Goal: Find specific page/section: Find specific page/section

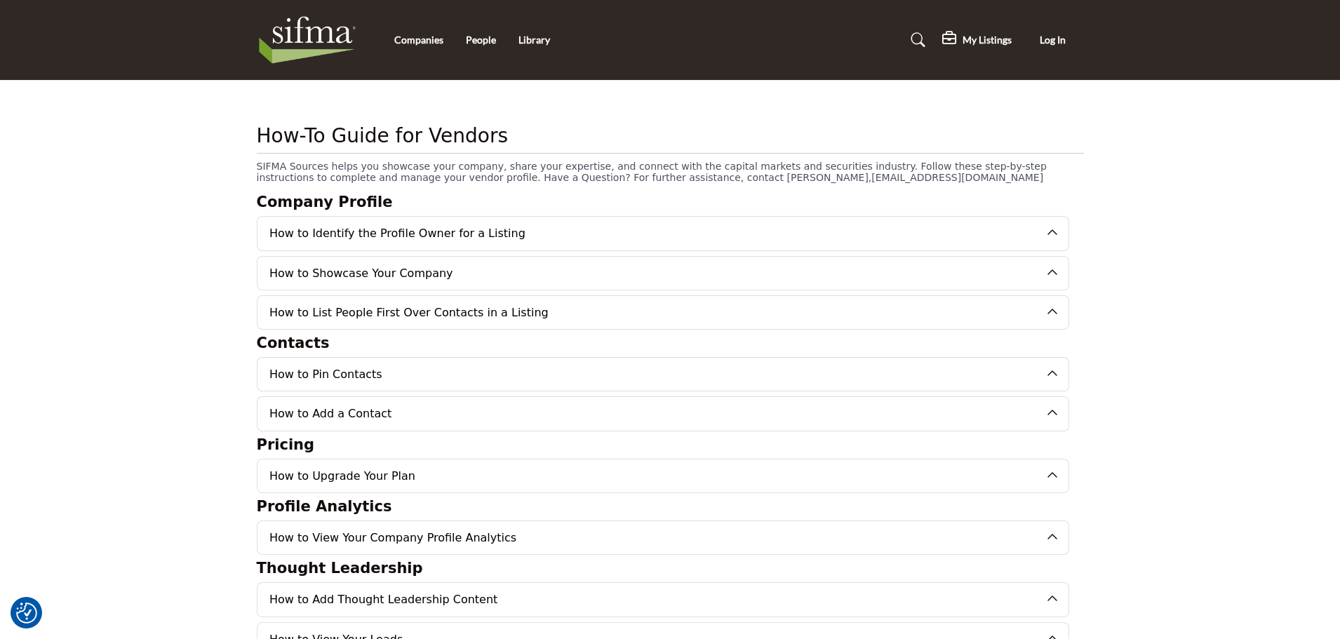
click at [331, 34] on img at bounding box center [311, 40] width 109 height 56
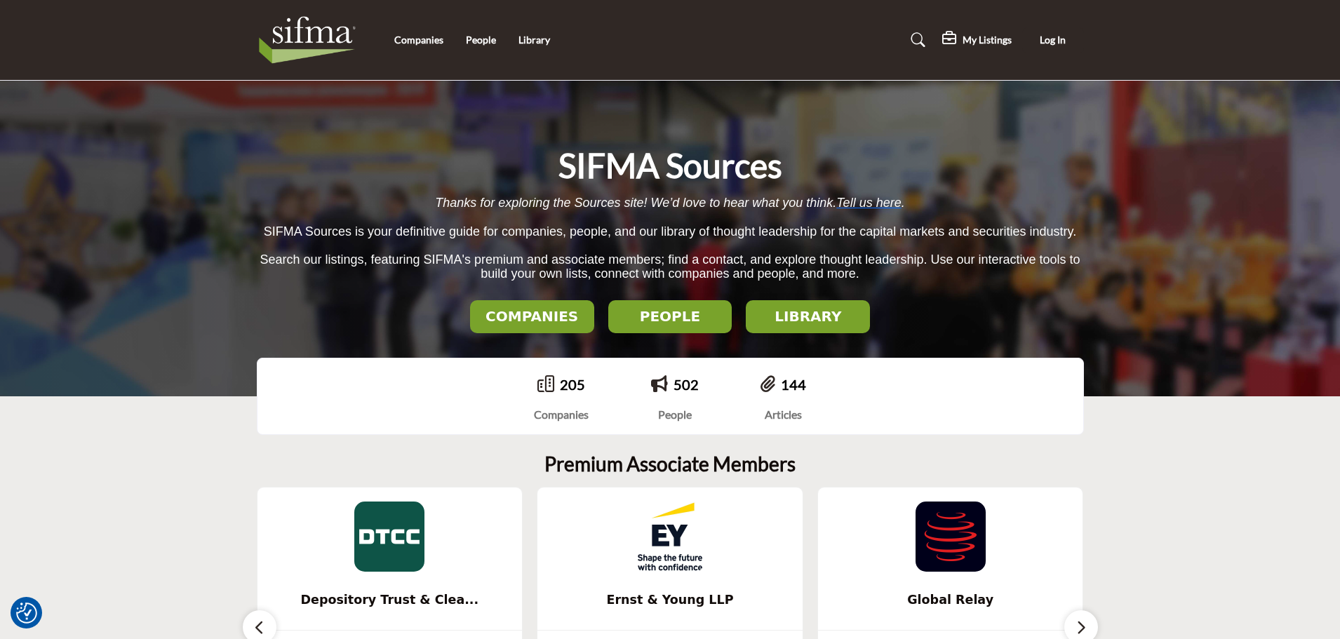
click at [515, 323] on h2 "COMPANIES" at bounding box center [532, 316] width 116 height 17
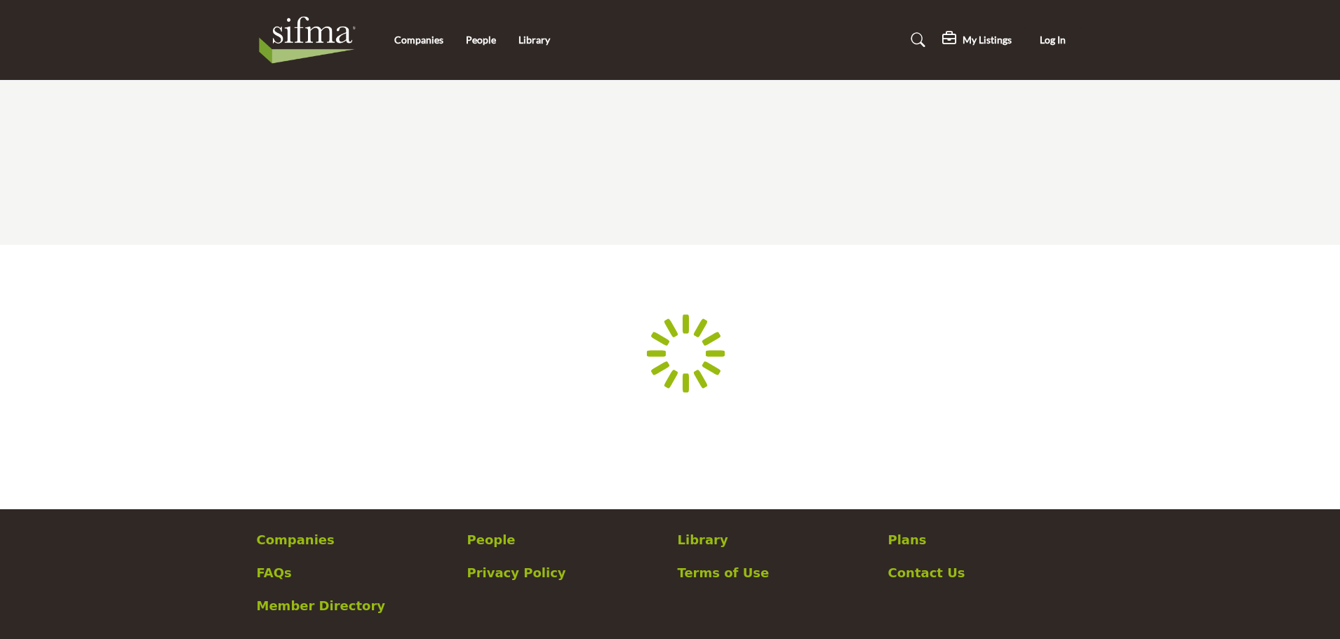
click at [417, 43] on link "Companies" at bounding box center [418, 40] width 49 height 12
